Goal: Transaction & Acquisition: Purchase product/service

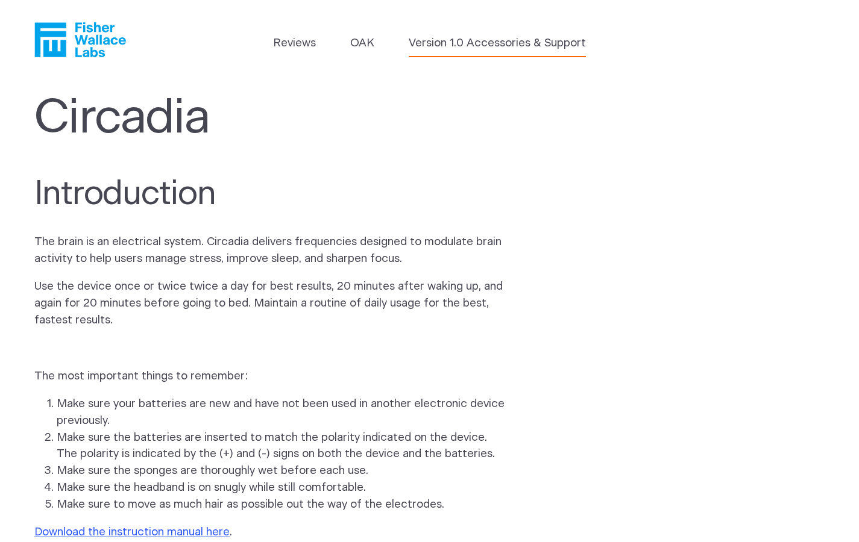
click at [508, 44] on link "Version 1.0 Accessories & Support" at bounding box center [497, 43] width 177 height 17
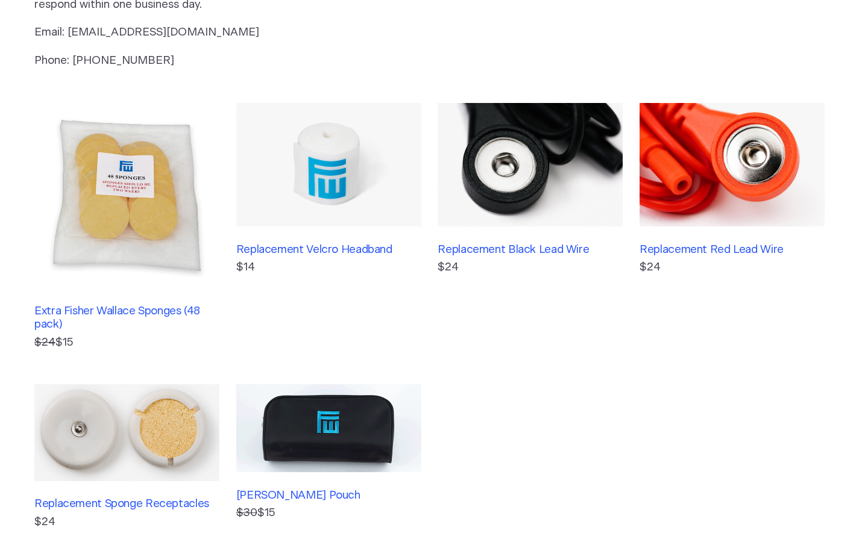
scroll to position [168, 0]
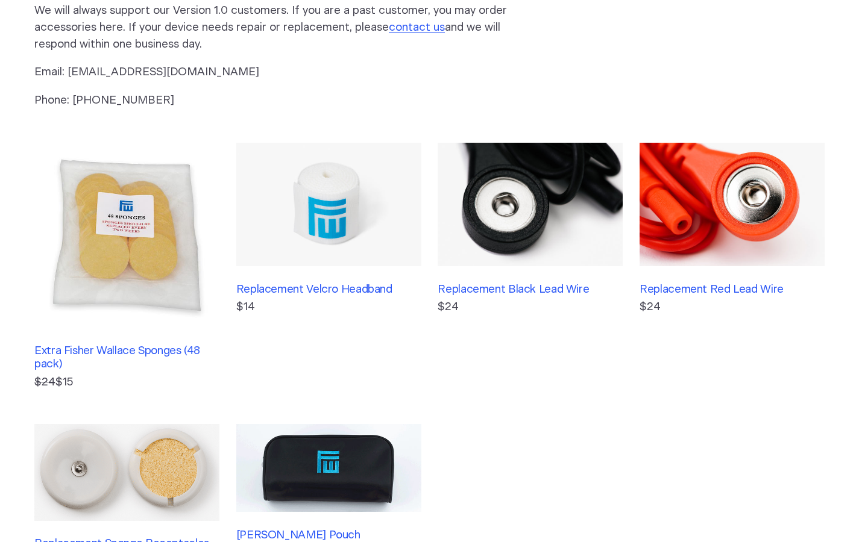
click at [711, 218] on img at bounding box center [731, 205] width 185 height 124
click at [483, 284] on h3 "Replacement Black Lead Wire" at bounding box center [529, 289] width 185 height 13
click at [118, 453] on img at bounding box center [126, 472] width 185 height 96
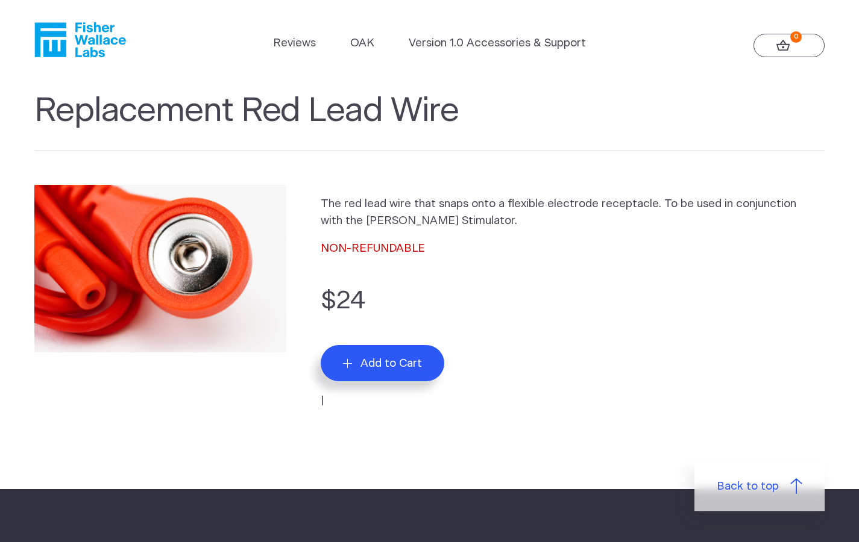
click at [413, 365] on span "Add to Cart" at bounding box center [390, 364] width 61 height 14
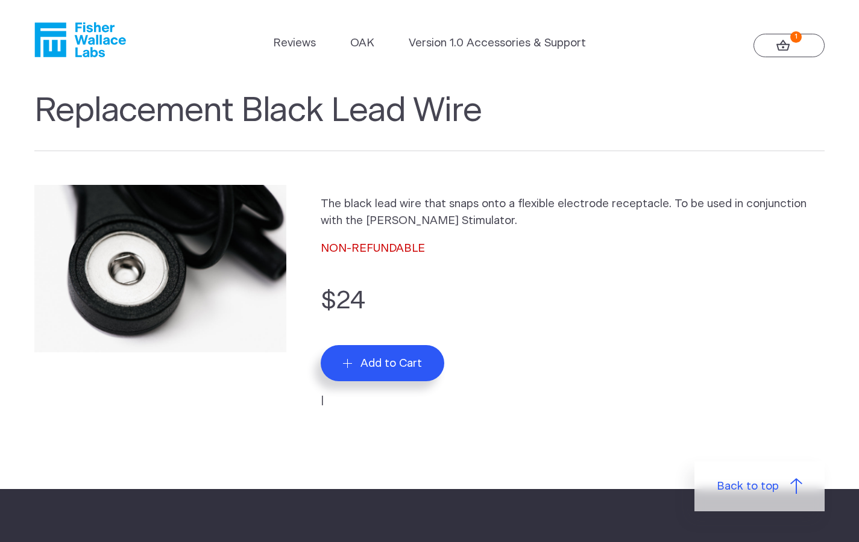
click at [416, 360] on span "Add to Cart" at bounding box center [390, 364] width 61 height 14
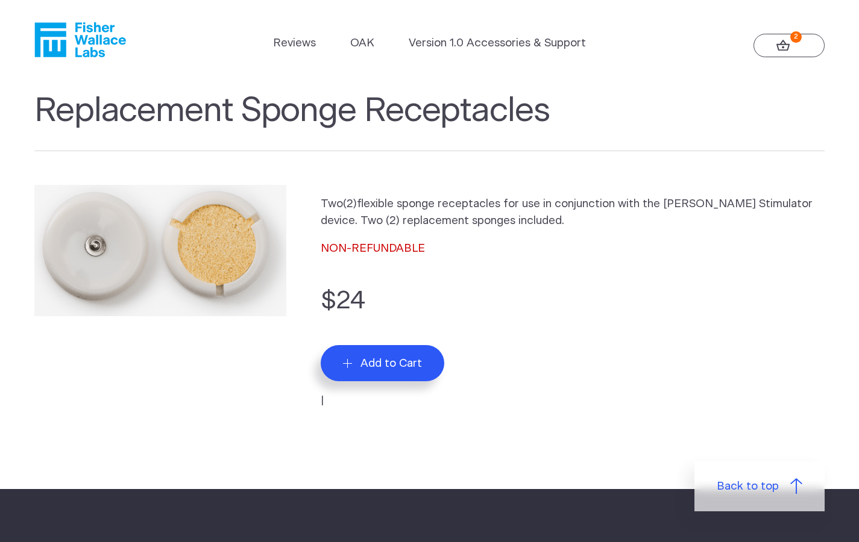
click at [390, 362] on span "Add to Cart" at bounding box center [390, 364] width 61 height 14
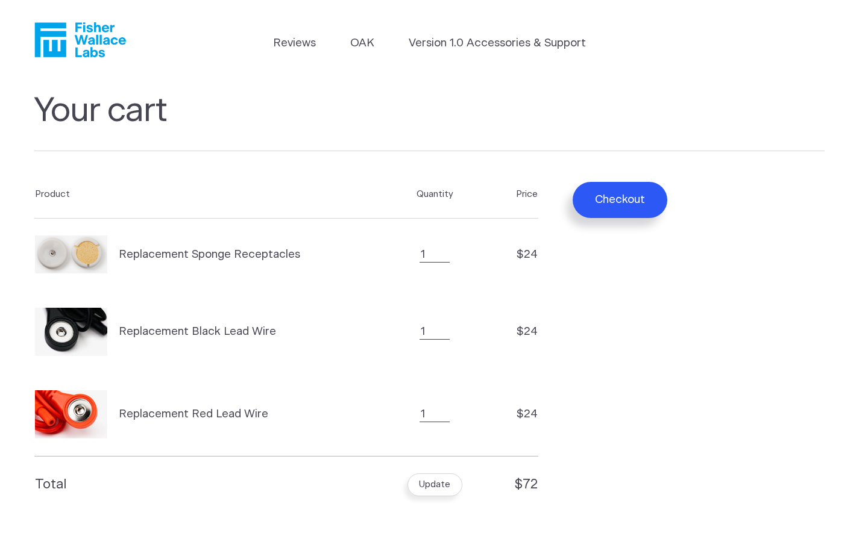
click at [426, 484] on button "Update" at bounding box center [434, 485] width 55 height 23
click at [606, 197] on button "Checkout" at bounding box center [619, 200] width 95 height 36
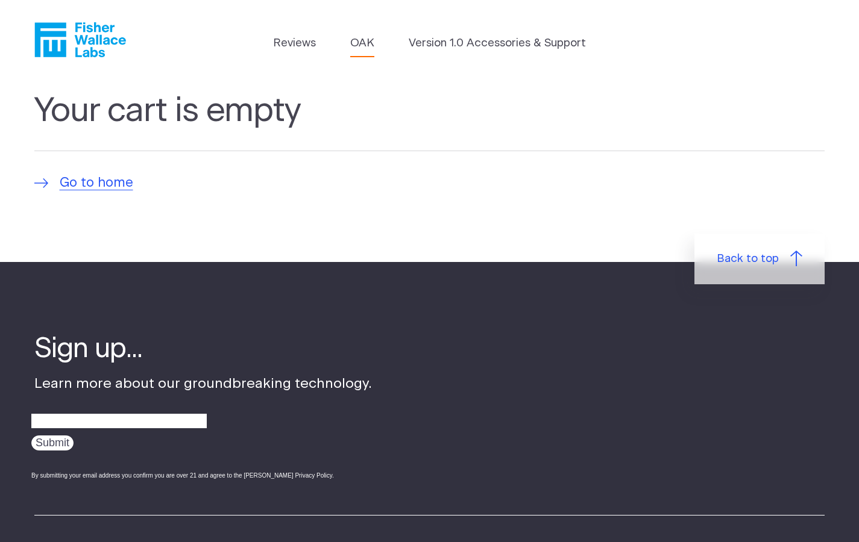
click at [359, 46] on link "OAK" at bounding box center [362, 43] width 24 height 17
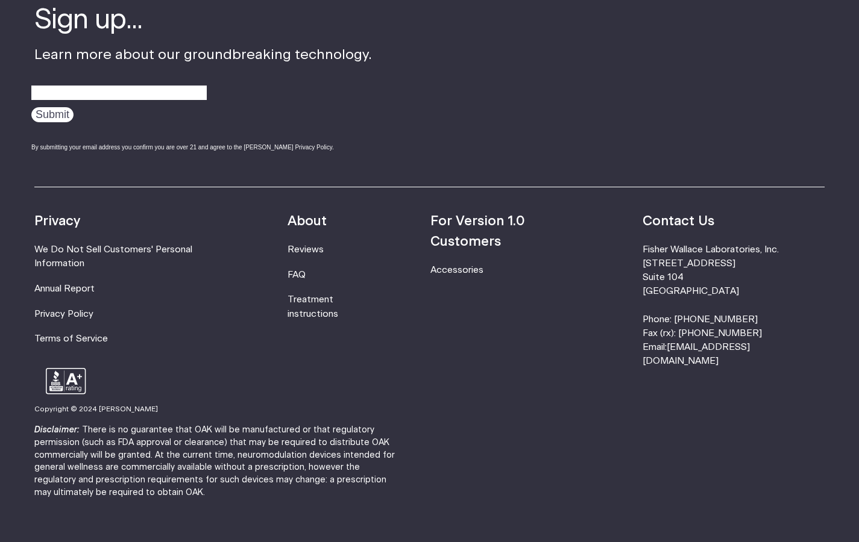
scroll to position [2057, 0]
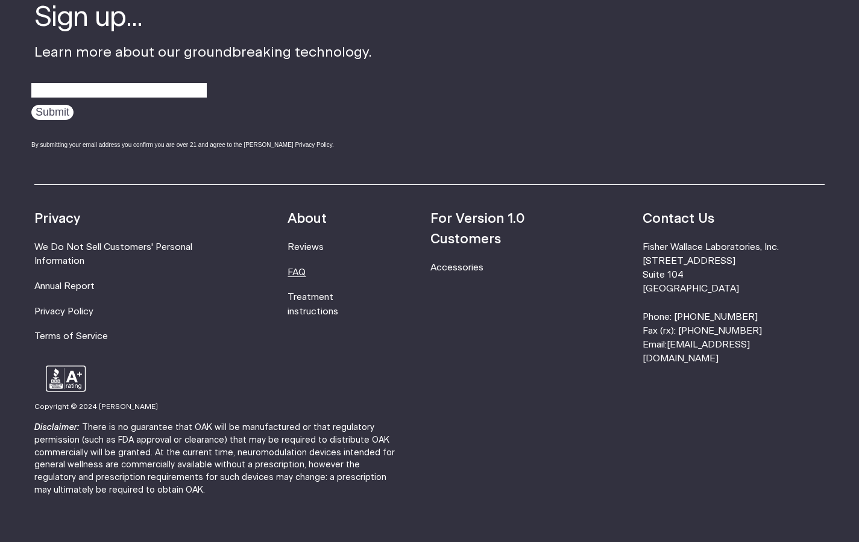
click at [305, 268] on link "FAQ" at bounding box center [296, 272] width 18 height 9
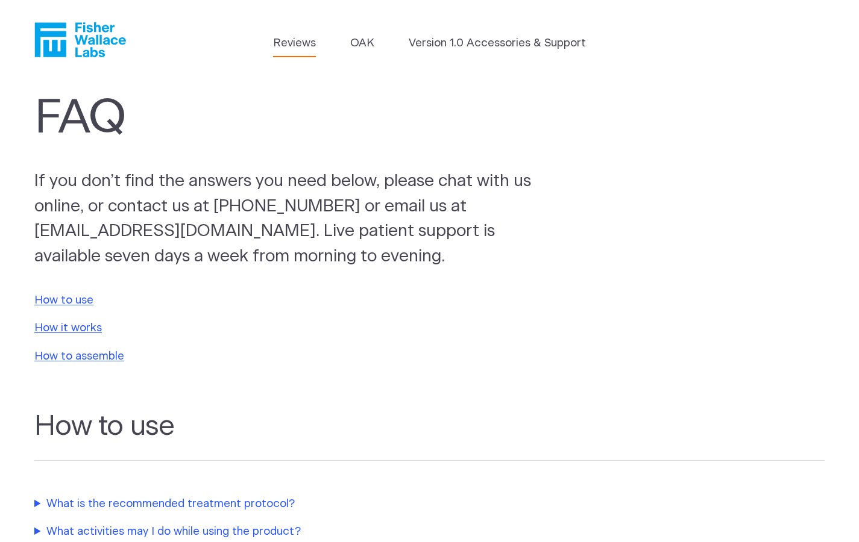
click at [290, 43] on link "Reviews" at bounding box center [294, 43] width 43 height 17
